Goal: Transaction & Acquisition: Purchase product/service

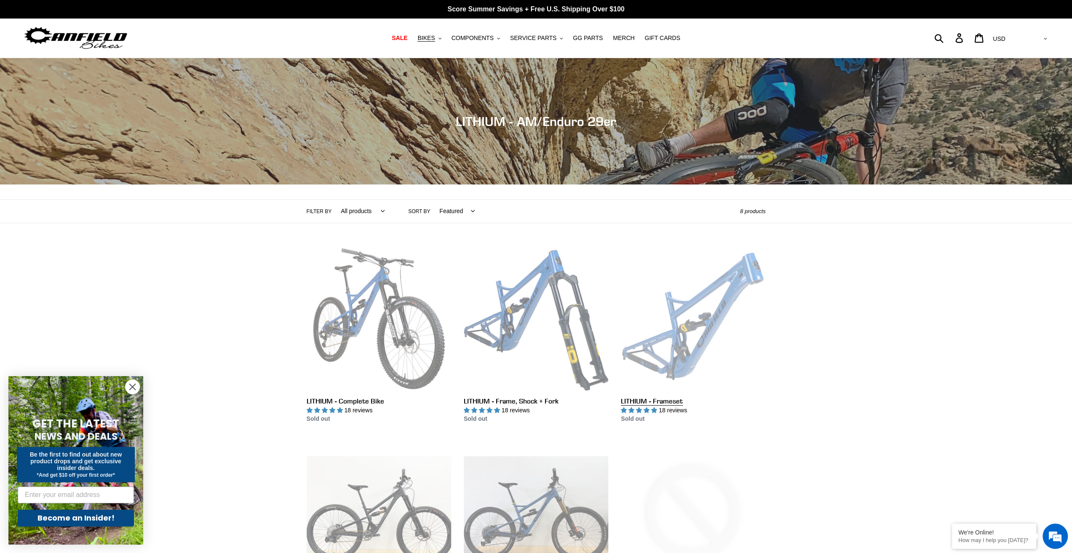
click at [720, 300] on link "LITHIUM - Frameset" at bounding box center [693, 334] width 144 height 177
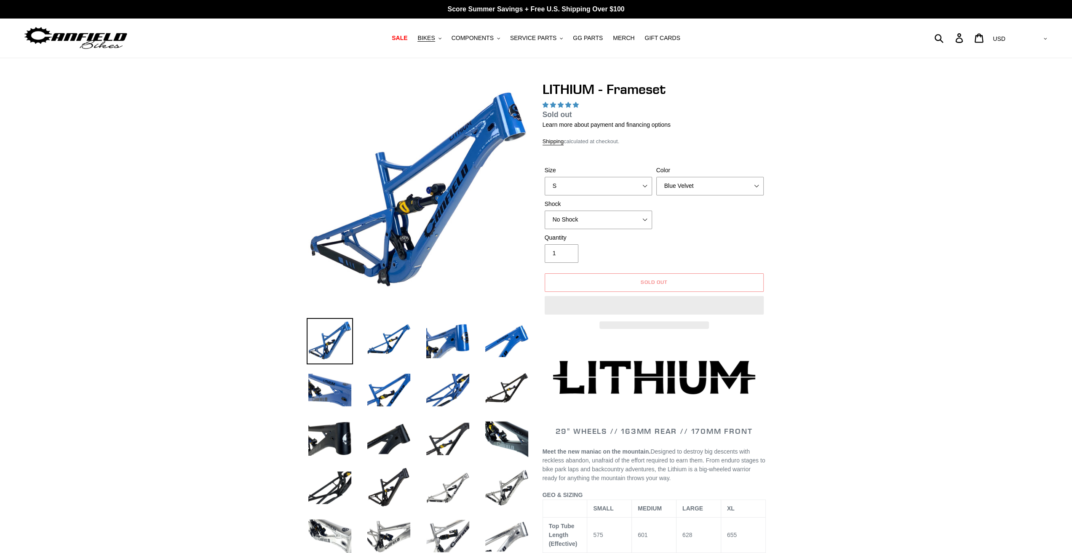
select select "highest-rating"
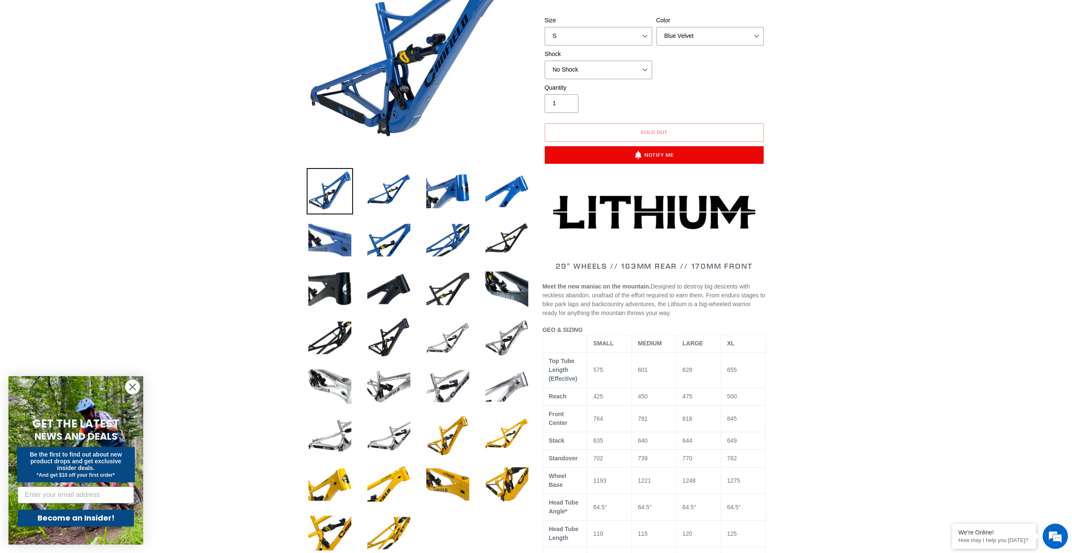
scroll to position [168, 0]
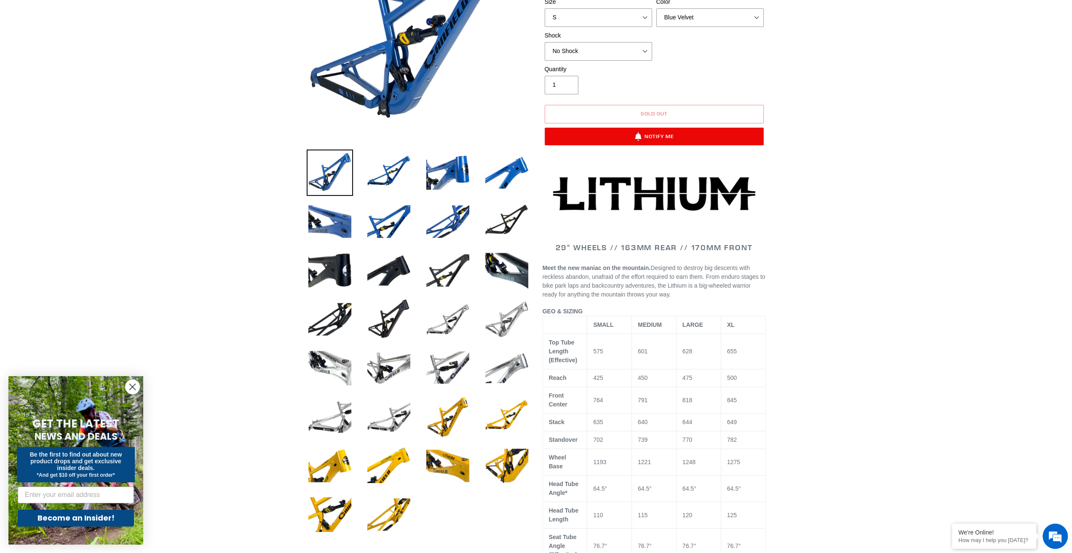
click at [504, 314] on img at bounding box center [506, 319] width 46 height 46
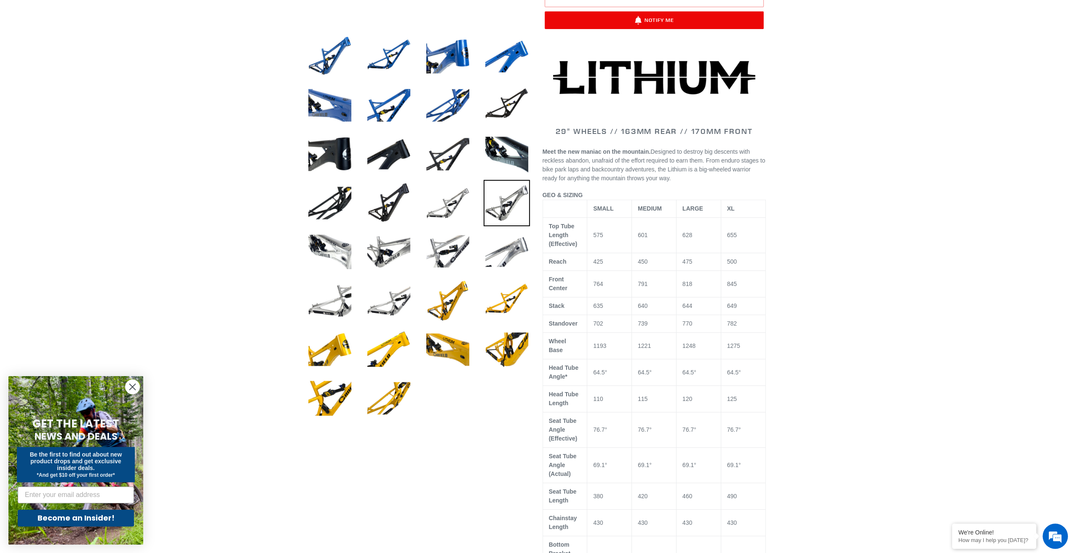
scroll to position [337, 0]
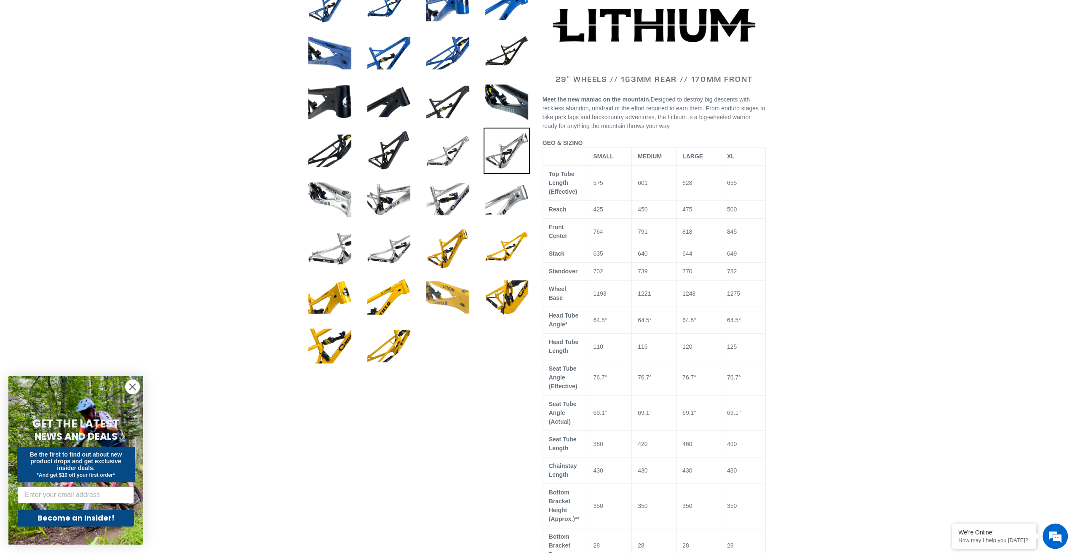
click at [446, 303] on img at bounding box center [448, 297] width 46 height 46
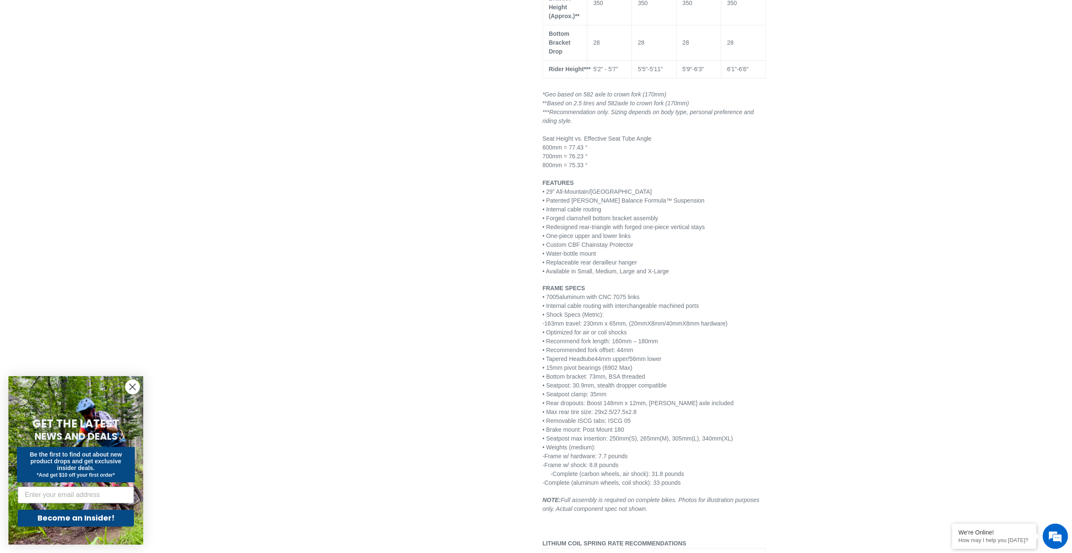
scroll to position [842, 0]
